Goal: Information Seeking & Learning: Learn about a topic

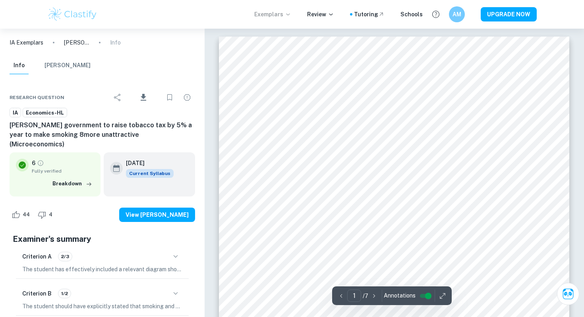
click at [264, 12] on p "Exemplars" at bounding box center [272, 14] width 37 height 9
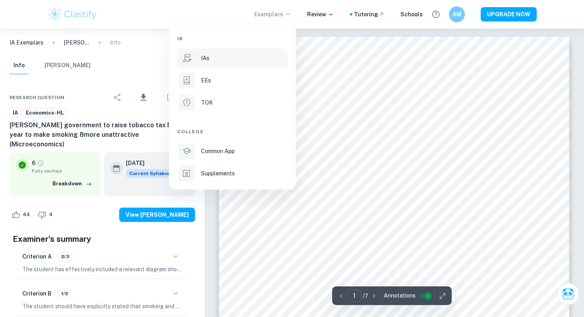
click at [228, 50] on li "IAs" at bounding box center [232, 57] width 111 height 19
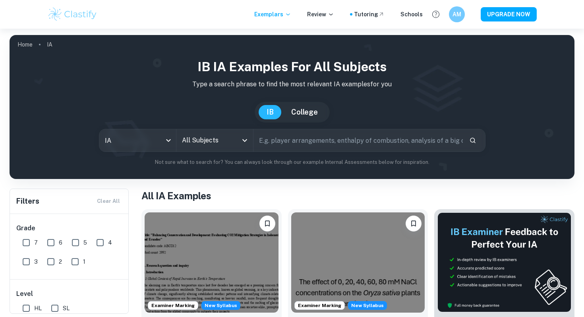
drag, startPoint x: 226, startPoint y: 147, endPoint x: 225, endPoint y: 141, distance: 6.0
click at [226, 147] on input "All Subjects" at bounding box center [209, 140] width 58 height 15
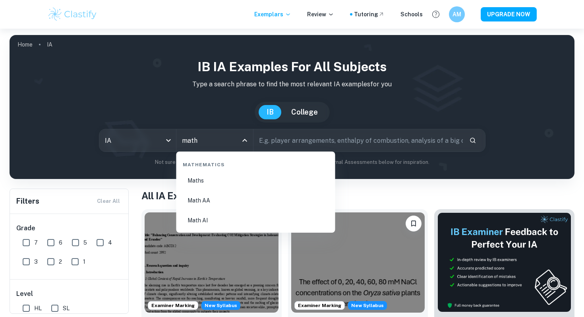
click at [214, 224] on li "Math AI" at bounding box center [256, 220] width 153 height 18
type input "Math AI"
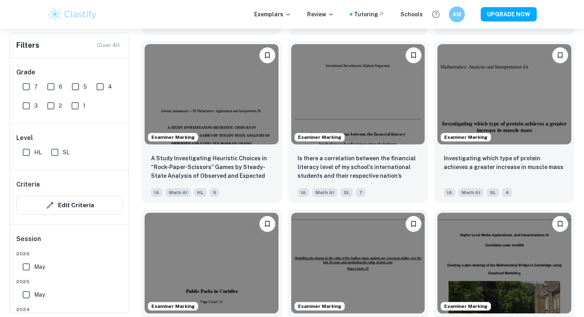
scroll to position [914, 0]
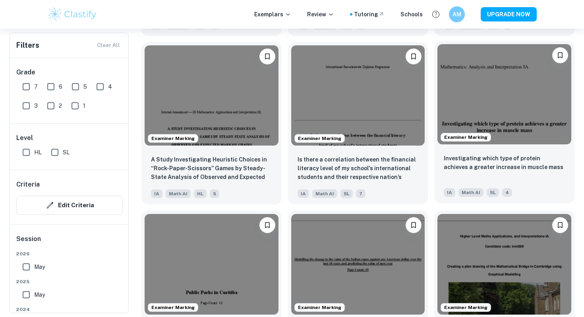
click at [519, 109] on img at bounding box center [505, 94] width 134 height 100
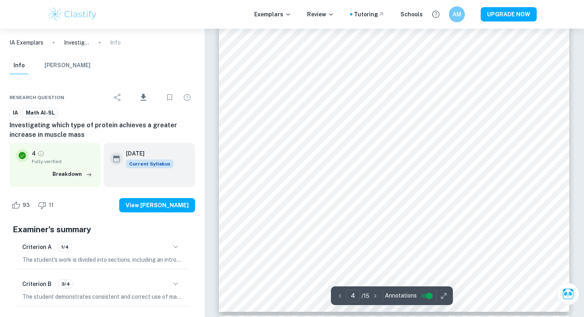
scroll to position [1666, 0]
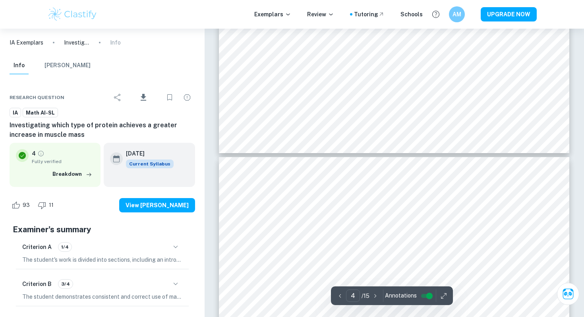
type input "3"
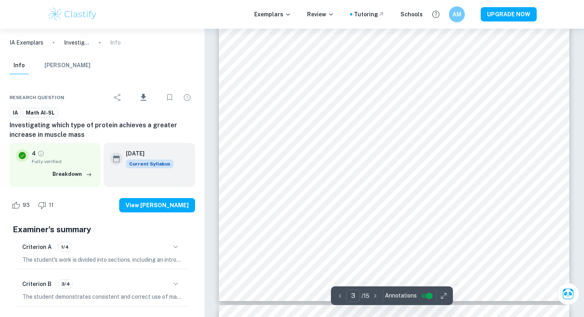
scroll to position [1218, 0]
